Goal: Information Seeking & Learning: Check status

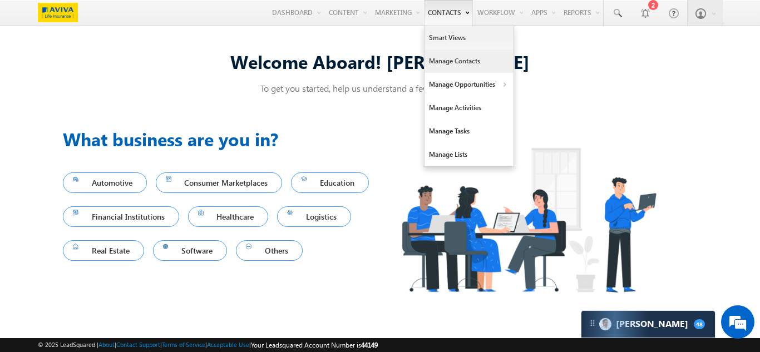
click at [440, 60] on link "Manage Contacts" at bounding box center [468, 61] width 89 height 23
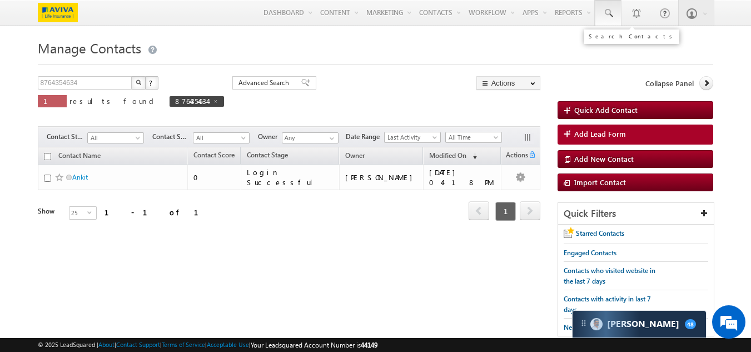
click at [611, 12] on span at bounding box center [608, 13] width 11 height 11
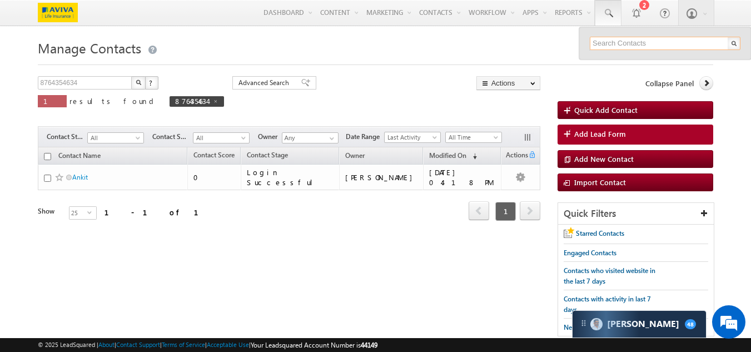
click at [657, 46] on input "text" at bounding box center [665, 43] width 151 height 13
type input "8764354634"
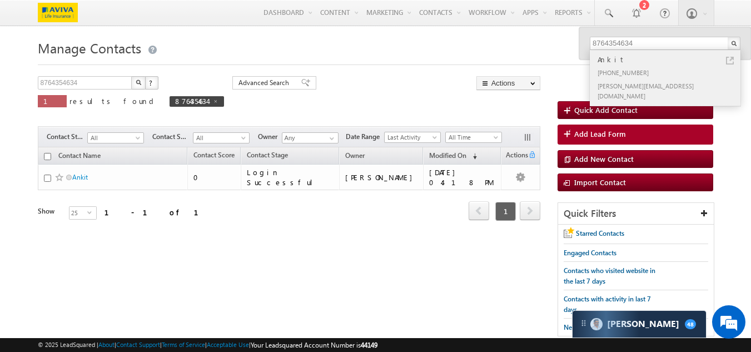
click at [611, 62] on div "Ankit" at bounding box center [670, 59] width 149 height 12
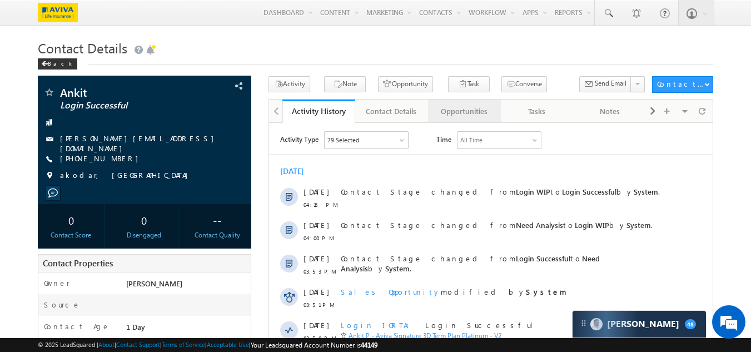
click at [479, 110] on div "Opportunities" at bounding box center [464, 111] width 54 height 13
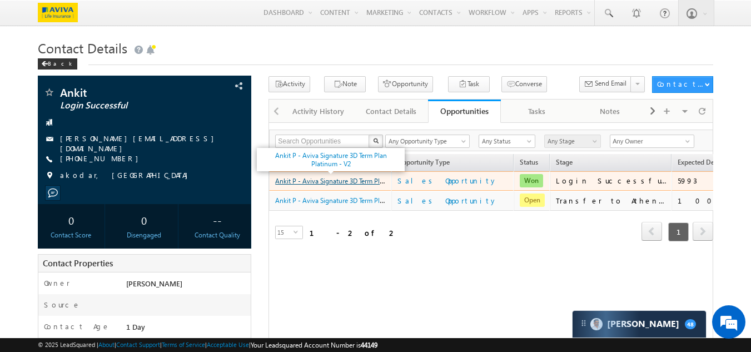
click at [324, 185] on link "Ankit P - Aviva Signature 3D Term Plan Platinum - V2" at bounding box center [351, 180] width 153 height 9
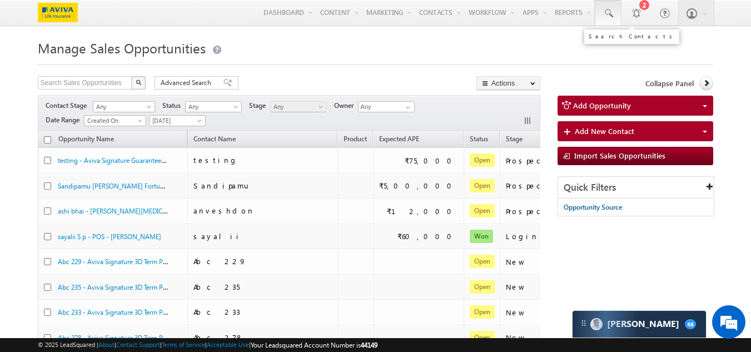
click at [605, 14] on span at bounding box center [608, 13] width 11 height 11
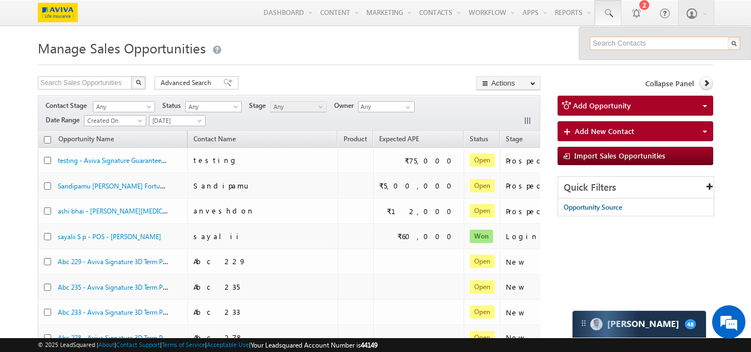
click at [614, 46] on input "text" at bounding box center [665, 43] width 151 height 13
paste input "8764354634"
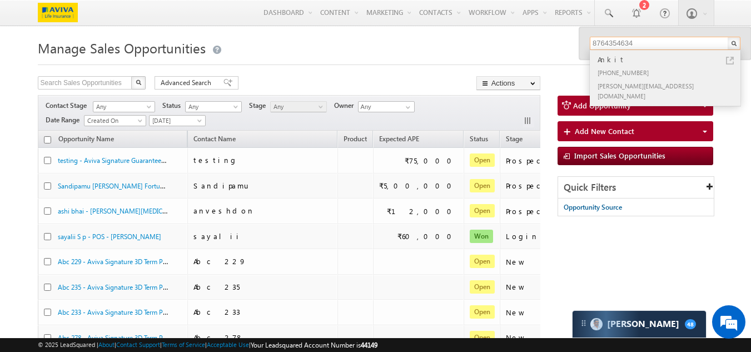
type input "8764354634"
click at [635, 63] on div "Ankit" at bounding box center [670, 59] width 149 height 12
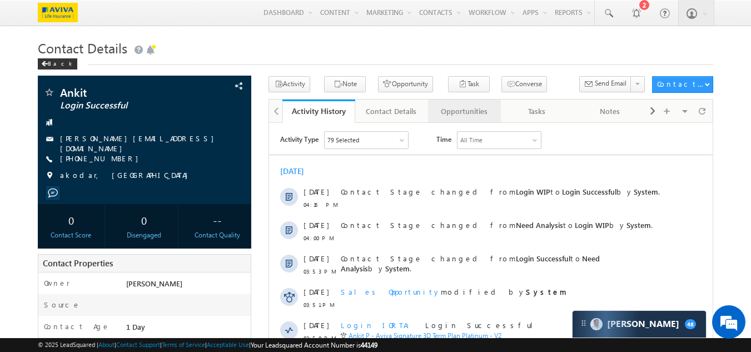
click at [454, 111] on div "Opportunities" at bounding box center [464, 111] width 54 height 13
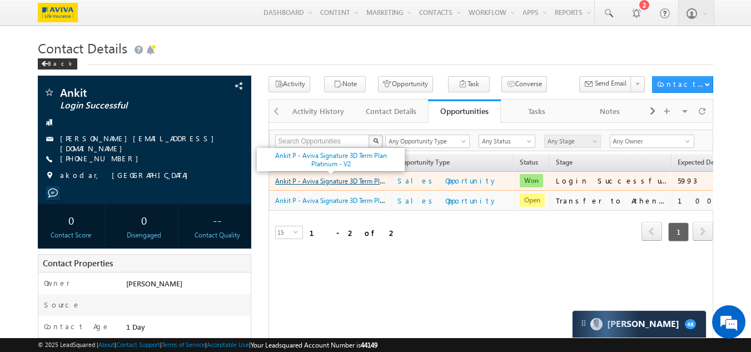
click at [341, 185] on link "Ankit P - Aviva Signature 3D Term Plan Platinum - V2" at bounding box center [351, 180] width 153 height 9
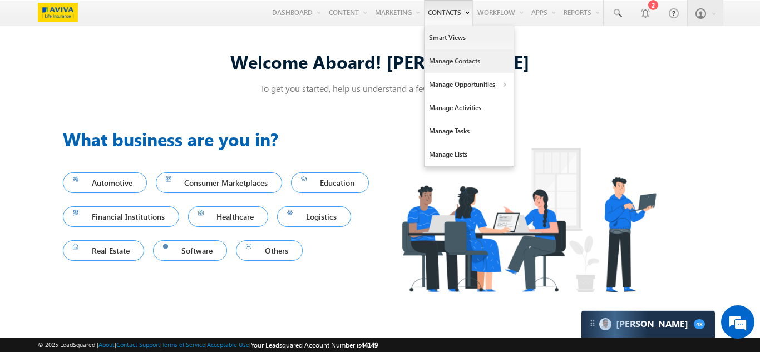
click at [452, 58] on link "Manage Contacts" at bounding box center [468, 61] width 89 height 23
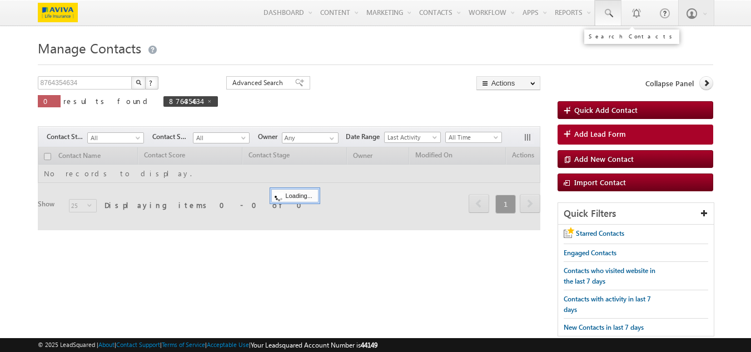
click at [610, 18] on span at bounding box center [608, 13] width 11 height 11
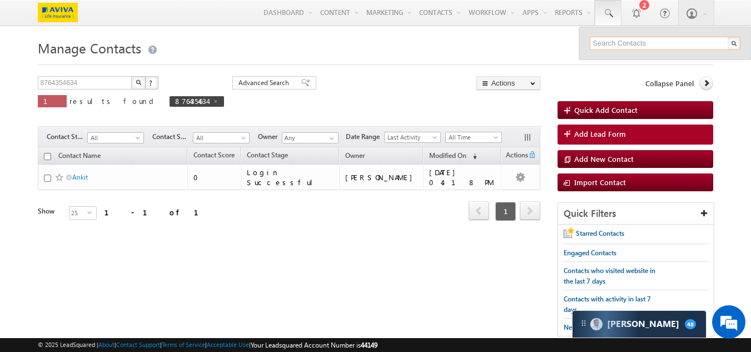
click at [616, 44] on input "text" at bounding box center [665, 43] width 151 height 13
paste input "8764354634"
type input "8"
paste input "7007872726"
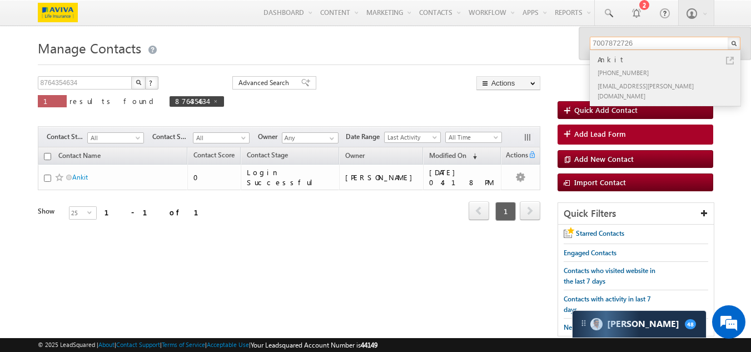
type input "7007872726"
click at [625, 62] on div "Ankit" at bounding box center [670, 59] width 149 height 12
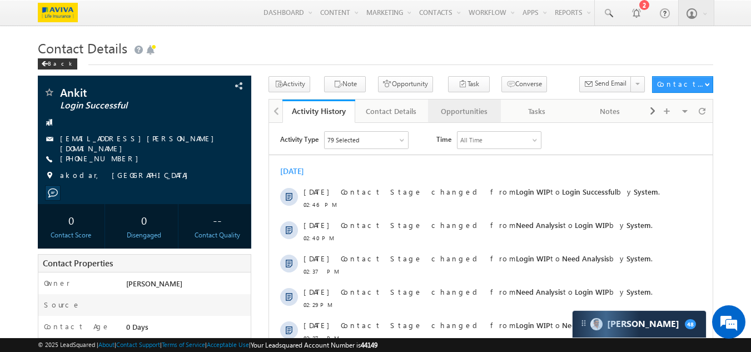
click at [464, 114] on div "Opportunities" at bounding box center [464, 111] width 54 height 13
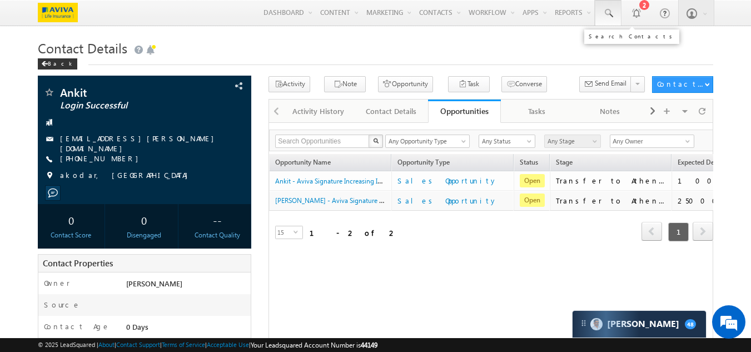
click at [611, 18] on span at bounding box center [608, 13] width 11 height 11
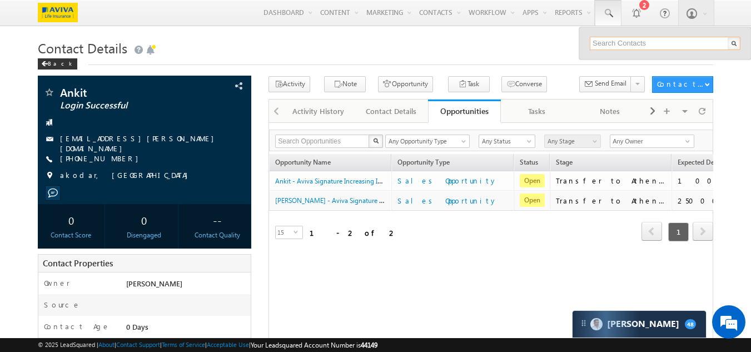
click at [628, 44] on input "text" at bounding box center [665, 43] width 151 height 13
paste input "9000022335"
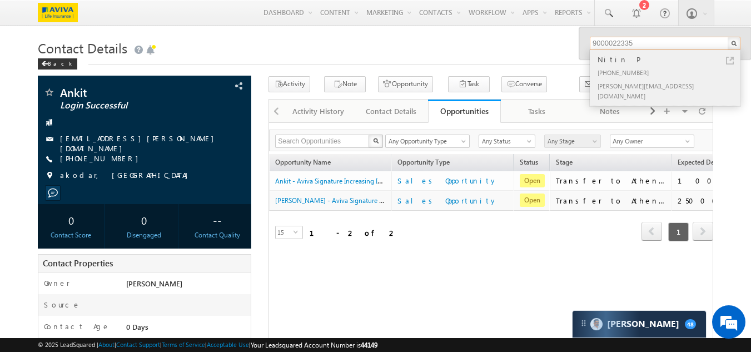
type input "9000022335"
click at [625, 67] on div "[PHONE_NUMBER]" at bounding box center [670, 72] width 149 height 13
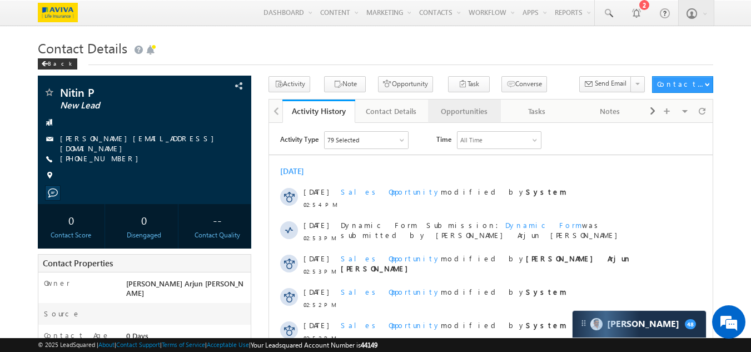
click at [461, 113] on div "Opportunities" at bounding box center [464, 111] width 54 height 13
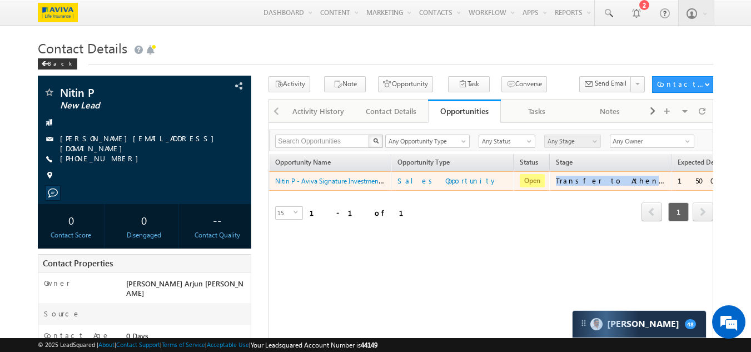
drag, startPoint x: 558, startPoint y: 185, endPoint x: 639, endPoint y: 183, distance: 80.7
click at [639, 183] on td "Transfer to Athena Failed" at bounding box center [611, 181] width 122 height 20
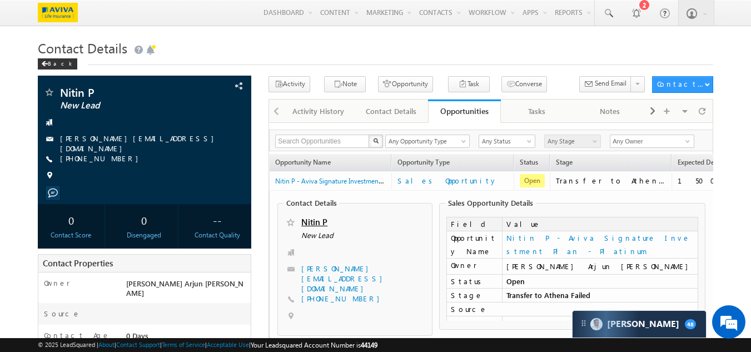
click at [546, 55] on h1 "Contact Details" at bounding box center [376, 47] width 676 height 22
click at [610, 14] on span at bounding box center [608, 13] width 11 height 11
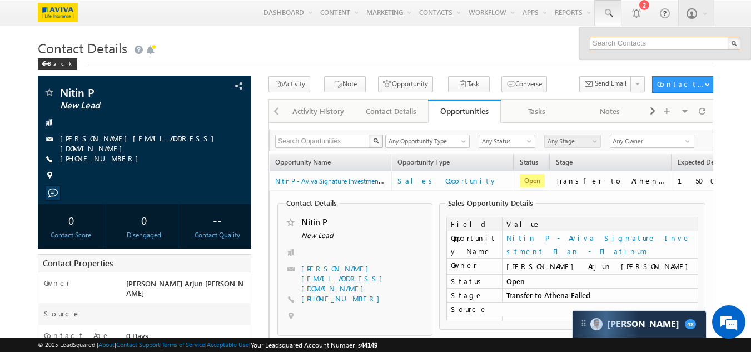
click at [625, 43] on input "text" at bounding box center [665, 43] width 151 height 13
paste input "9000022335"
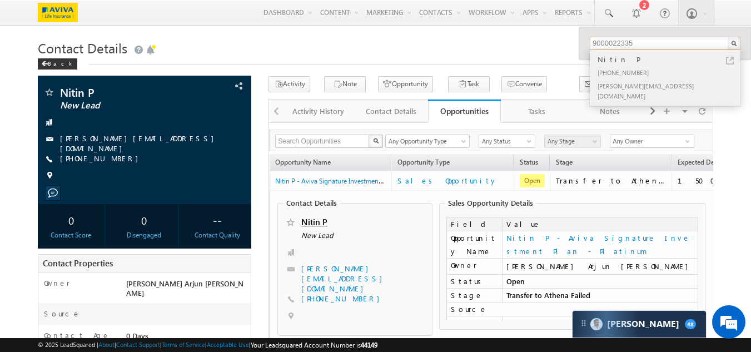
type input "9000022335"
click at [625, 66] on div "[PHONE_NUMBER]" at bounding box center [670, 72] width 149 height 13
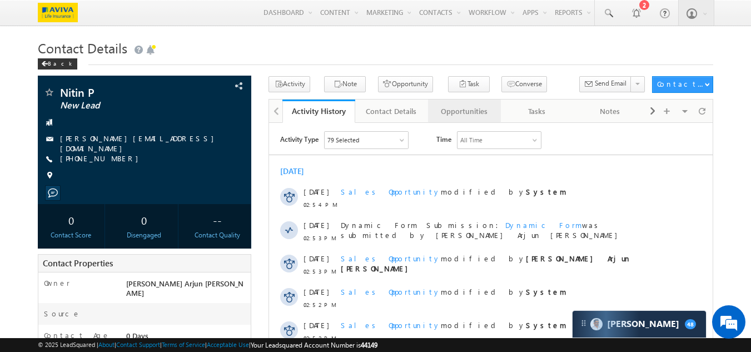
click at [453, 117] on div "Opportunities" at bounding box center [464, 111] width 54 height 13
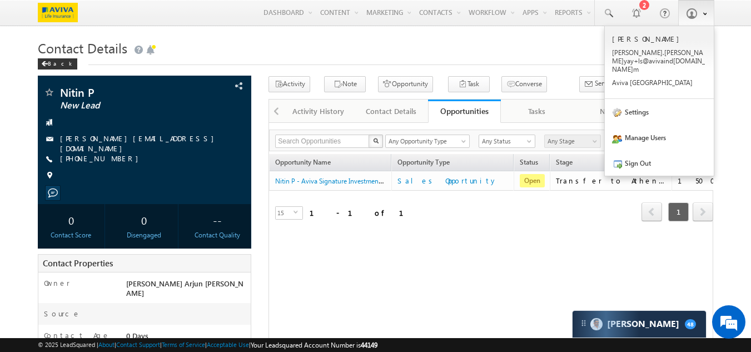
click at [693, 21] on link at bounding box center [697, 13] width 36 height 26
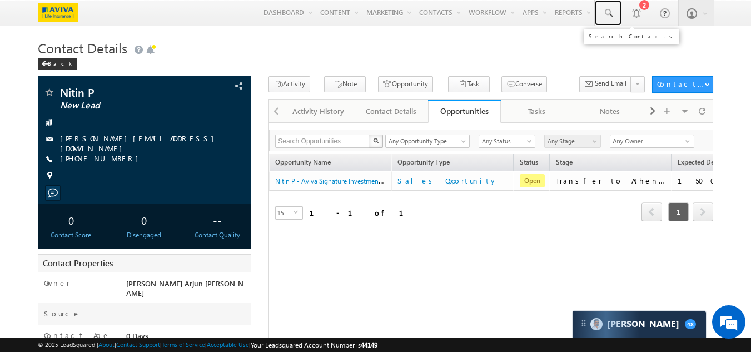
drag, startPoint x: 613, startPoint y: 17, endPoint x: 656, endPoint y: 46, distance: 52.1
click at [613, 17] on span at bounding box center [608, 13] width 11 height 11
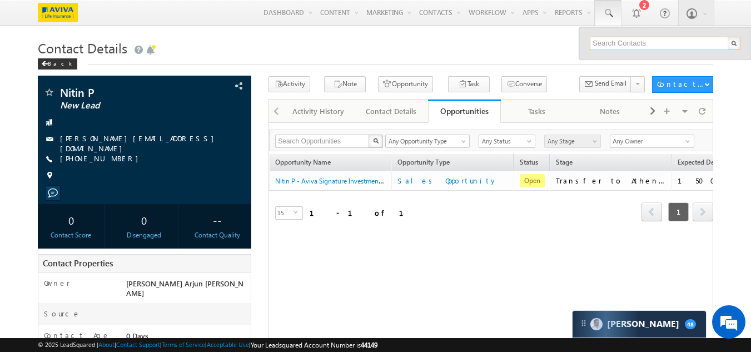
click at [631, 44] on input "text" at bounding box center [665, 43] width 151 height 13
paste input "8764354634"
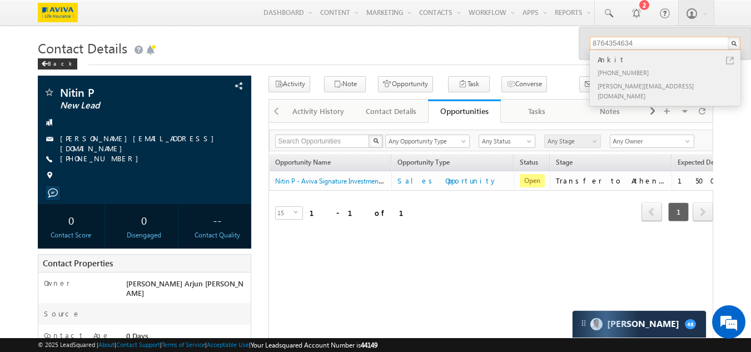
type input "8764354634"
click at [612, 68] on div "[PHONE_NUMBER]" at bounding box center [670, 72] width 149 height 13
